Goal: Task Accomplishment & Management: Manage account settings

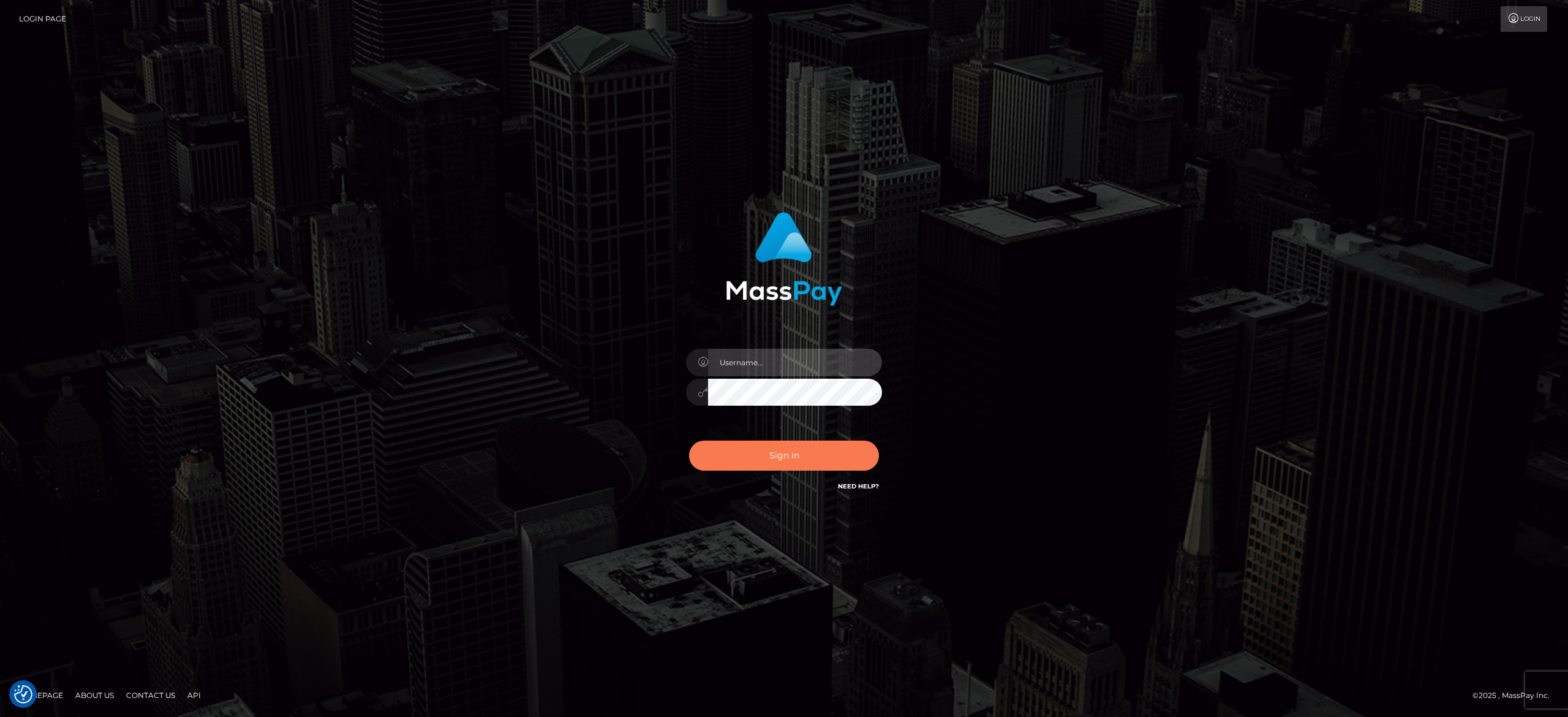
type input "alexandra.barbu"
click at [784, 446] on button "Sign in" at bounding box center [783, 456] width 190 height 30
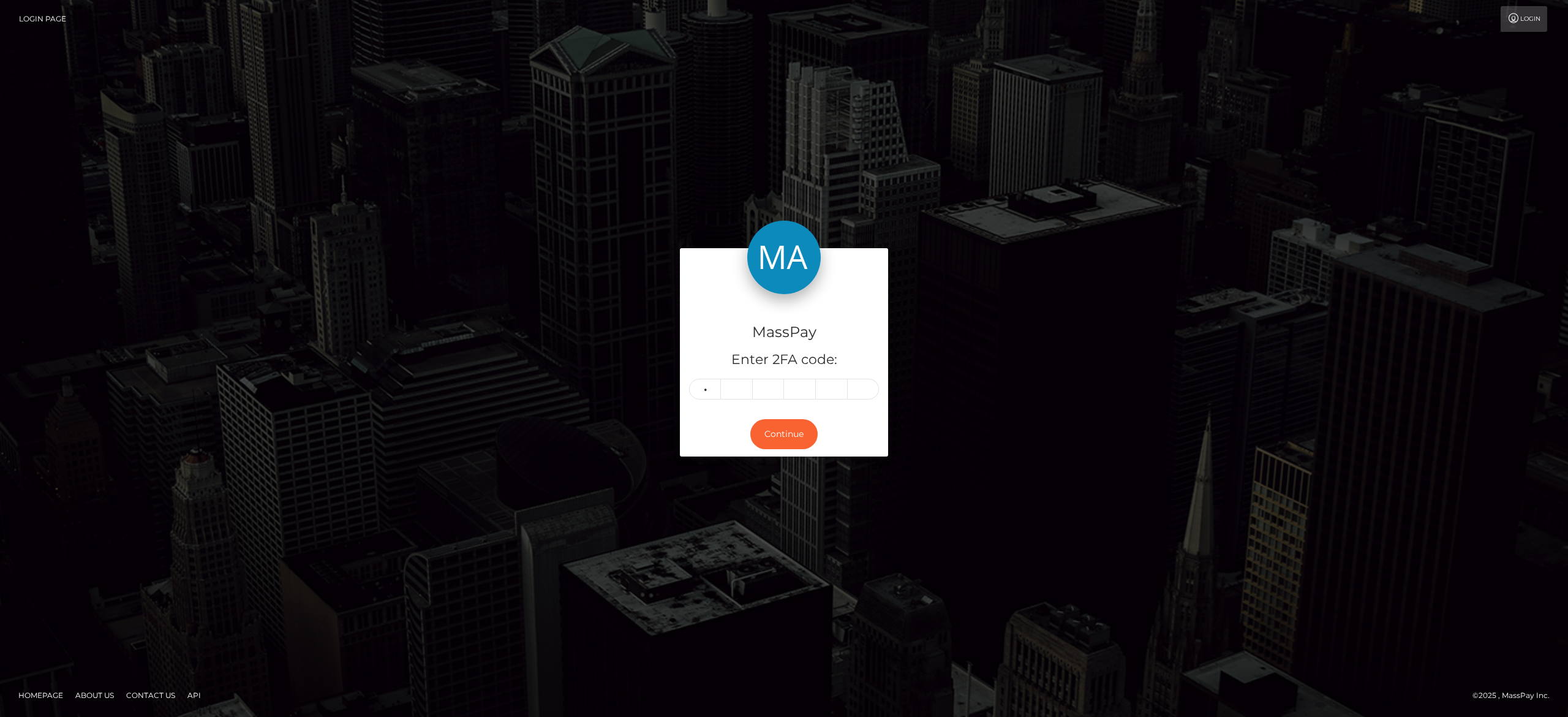
type input "5"
type input "1"
type input "8"
type input "9"
type input "7"
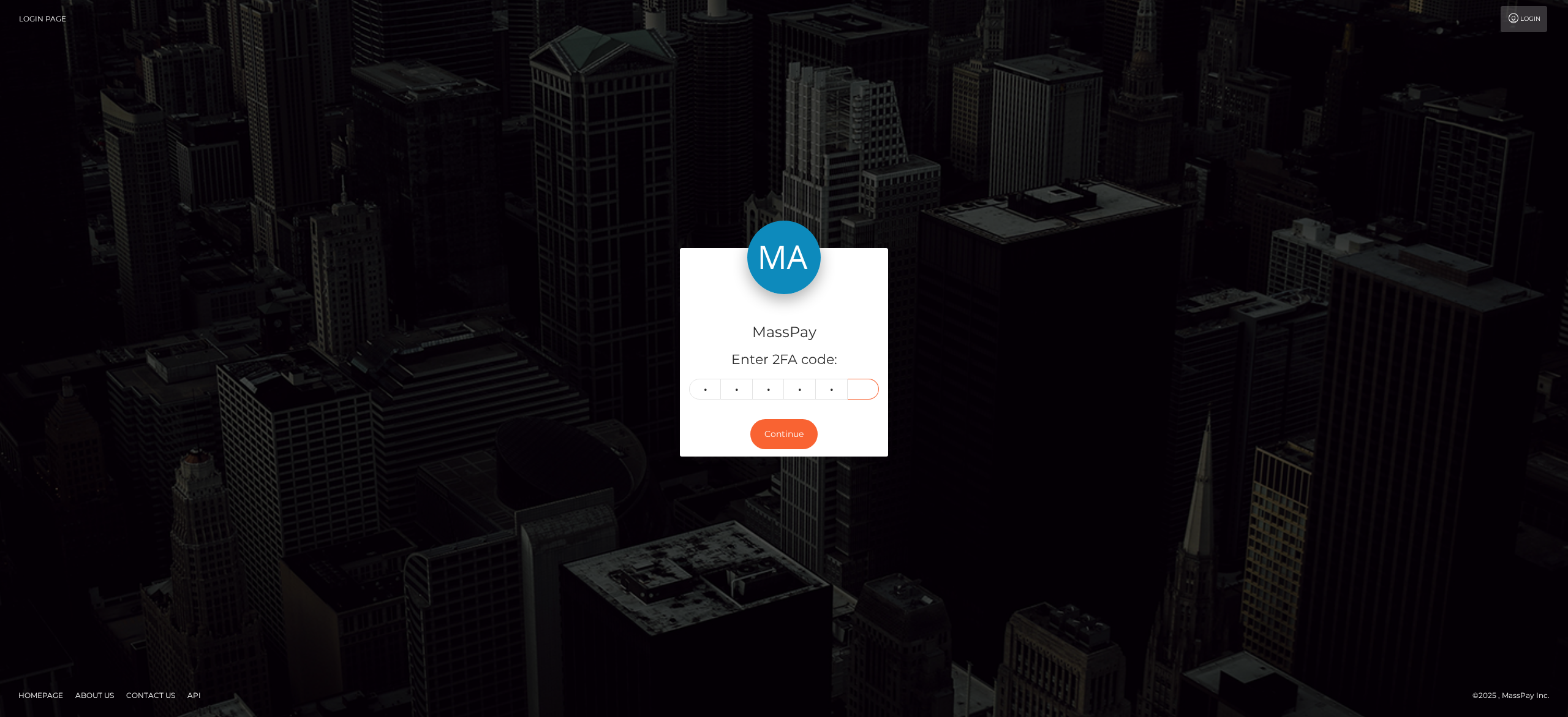
type input "5"
